Goal: Download file/media

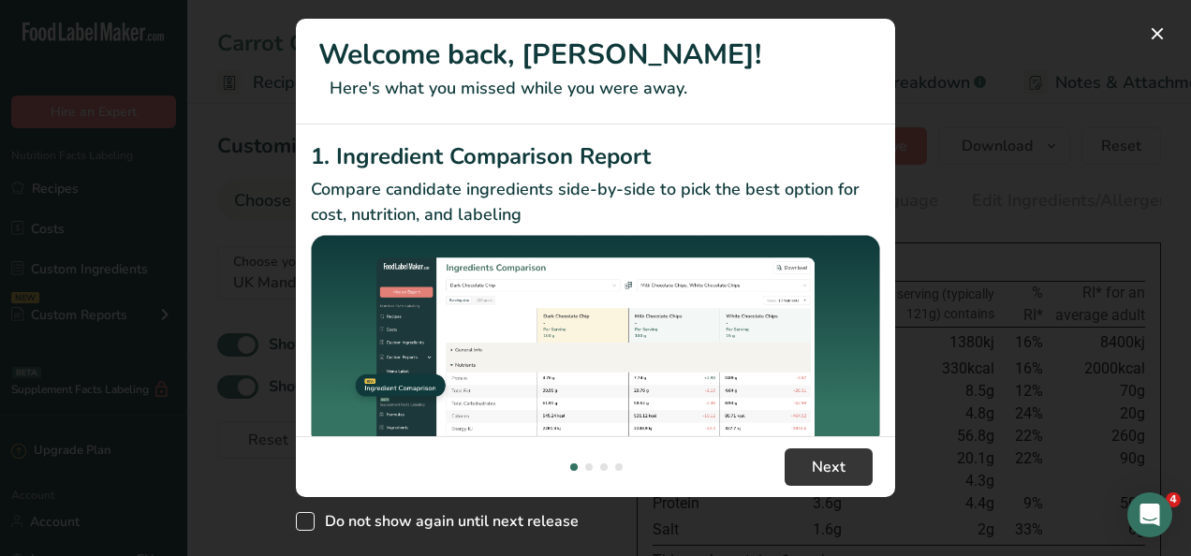
click at [307, 519] on span "New Features" at bounding box center [305, 521] width 19 height 19
click at [307, 519] on input "Do not show again until next release" at bounding box center [302, 522] width 12 height 12
checkbox input "true"
click at [820, 468] on span "Next" at bounding box center [829, 467] width 34 height 22
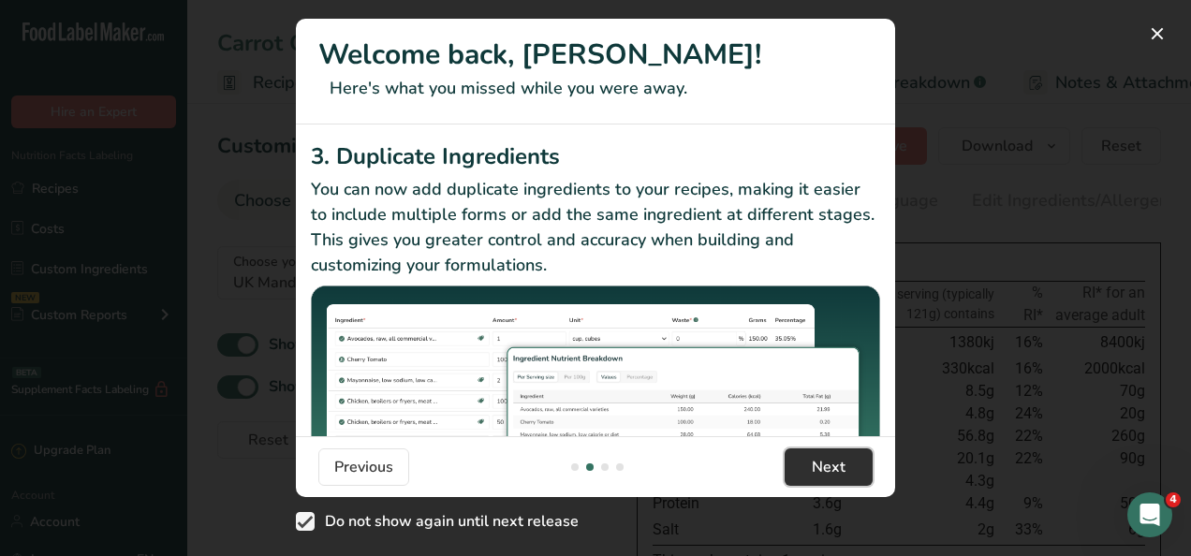
click at [820, 468] on span "Next" at bounding box center [829, 467] width 34 height 22
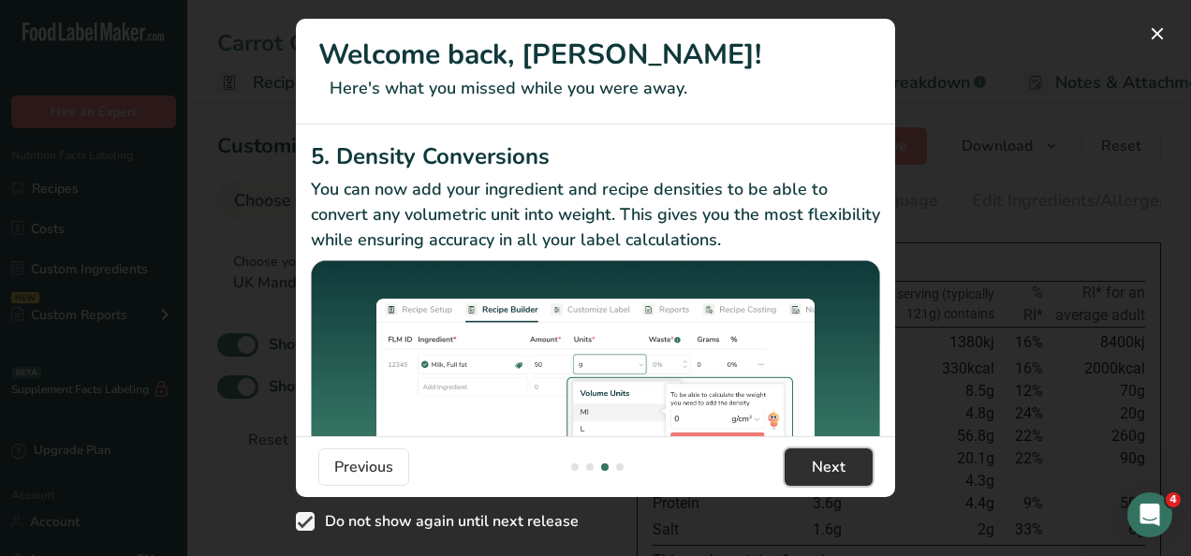
click at [820, 465] on span "Next" at bounding box center [829, 467] width 34 height 22
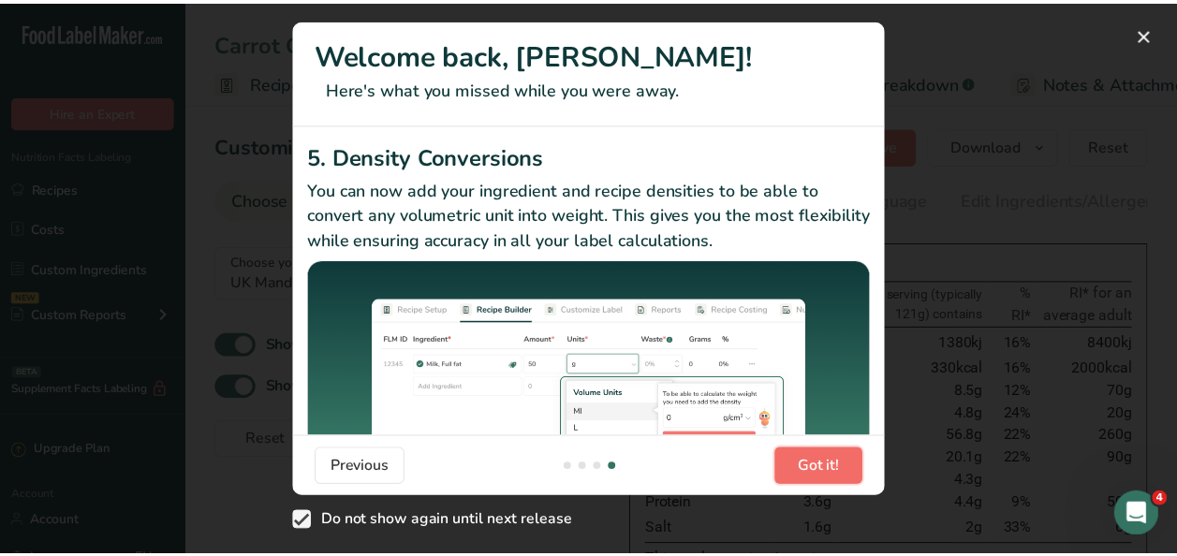
scroll to position [0, 1798]
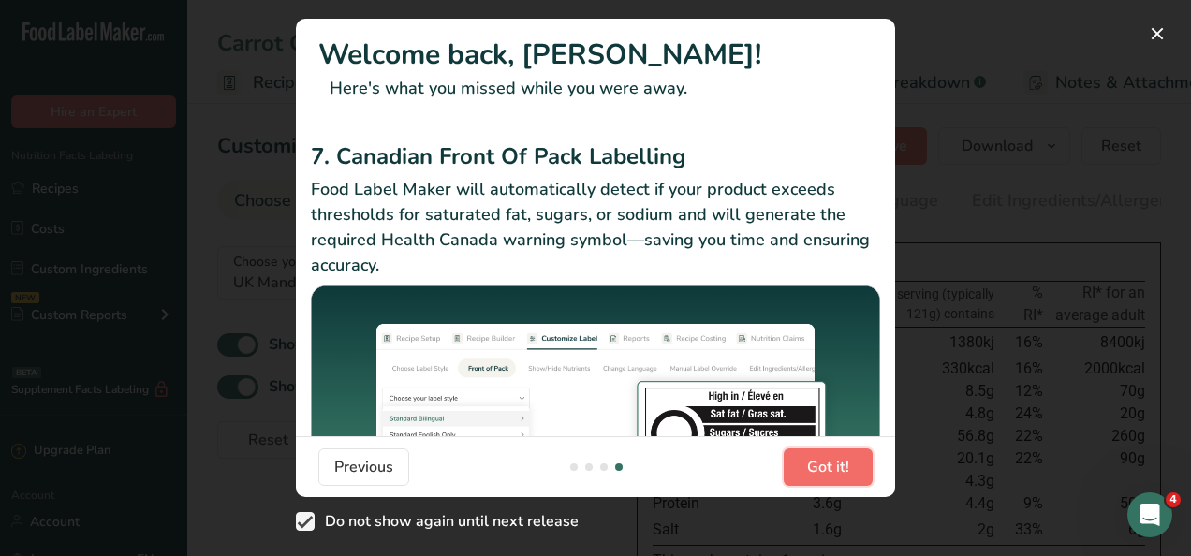
click at [820, 465] on span "Got it!" at bounding box center [828, 467] width 42 height 22
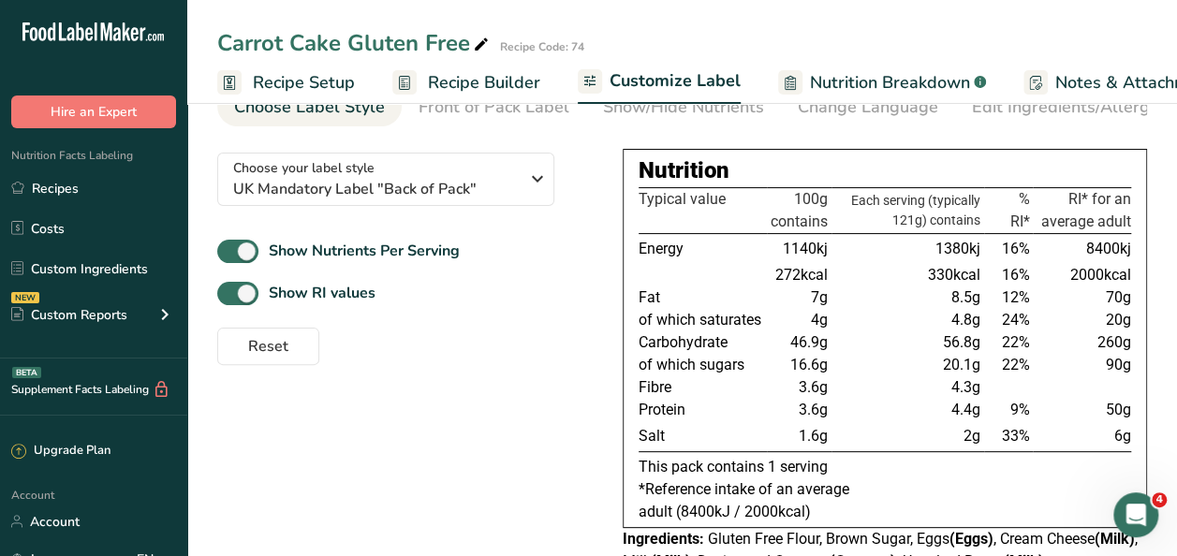
scroll to position [0, 0]
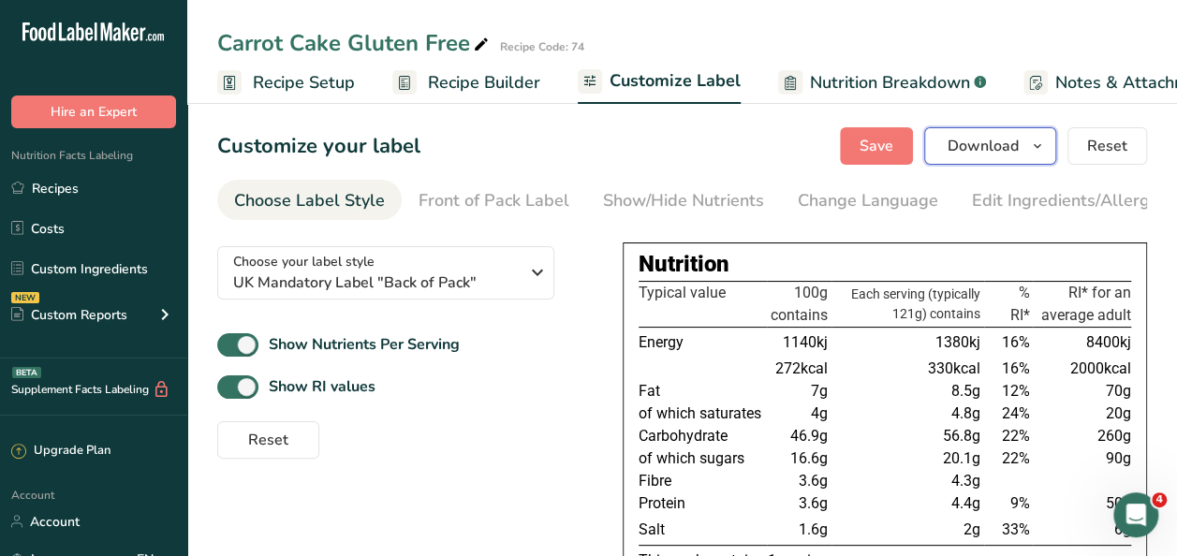
click at [1037, 154] on icon "button" at bounding box center [1037, 146] width 15 height 23
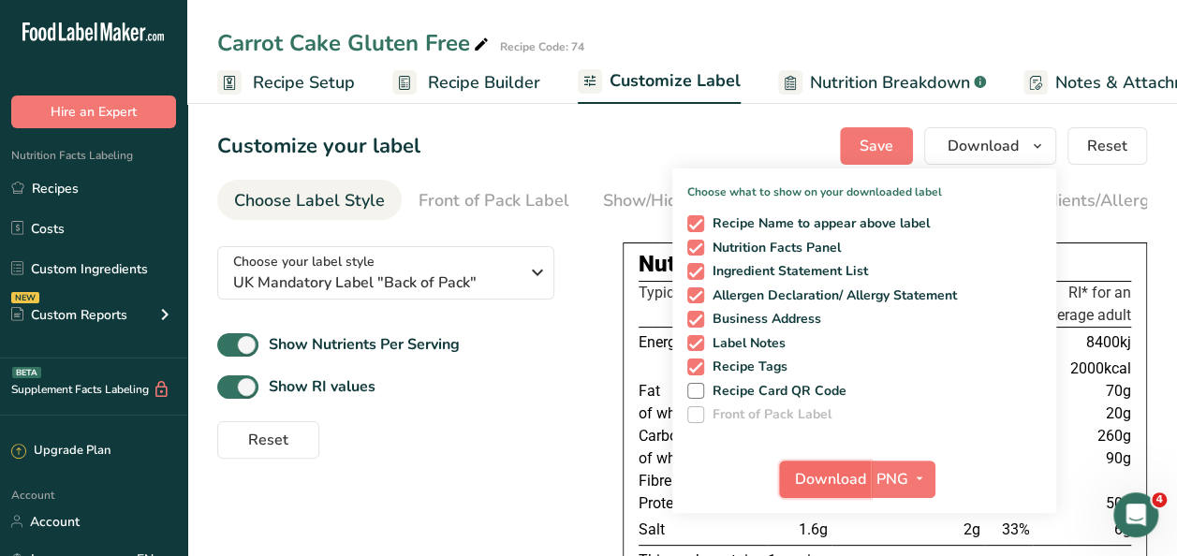
click at [850, 483] on span "Download" at bounding box center [830, 479] width 71 height 22
drag, startPoint x: 949, startPoint y: 0, endPoint x: 734, endPoint y: 21, distance: 216.3
click at [734, 21] on div "Carrot Cake Gluten Free Recipe Code: 74 Recipe Setup Recipe Builder Customize L…" at bounding box center [682, 52] width 990 height 104
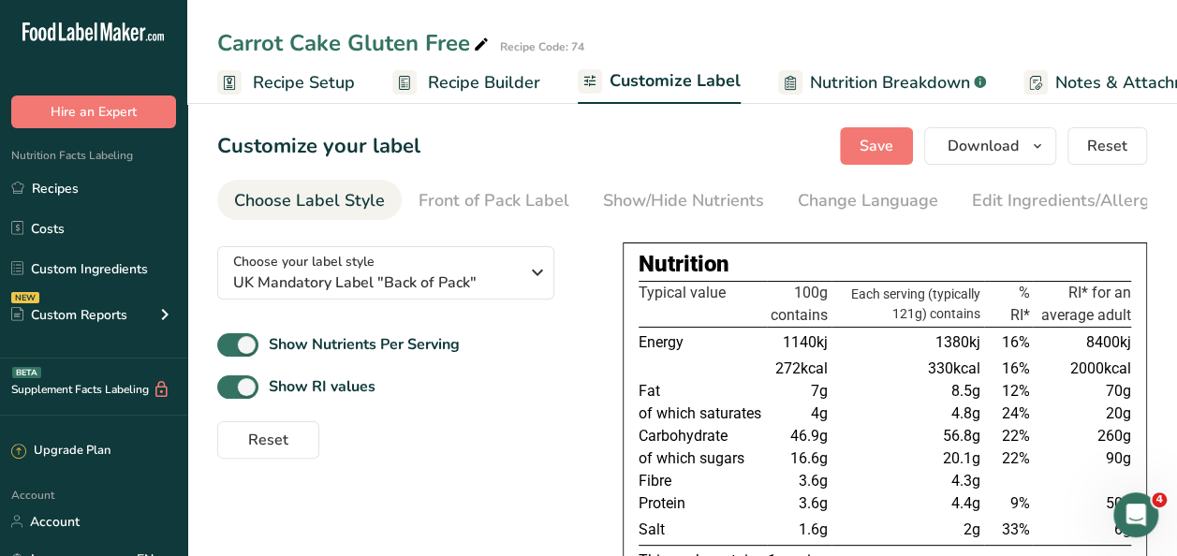
click at [682, 34] on div "Carrot Cake Gluten Free Recipe Code: 74" at bounding box center [682, 43] width 990 height 34
click at [710, 26] on div "Carrot Cake Gluten Free Recipe Code: 74" at bounding box center [682, 43] width 990 height 34
